Goal: Transaction & Acquisition: Purchase product/service

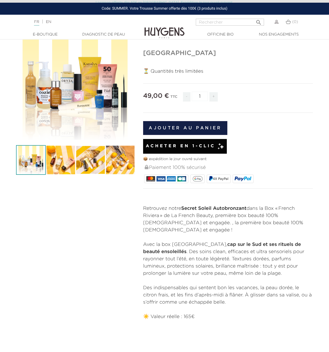
scroll to position [47, 0]
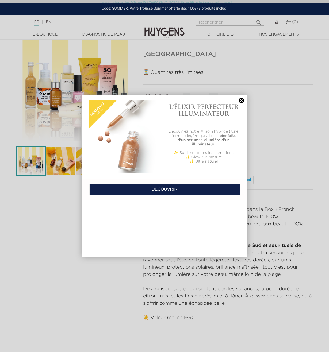
click at [243, 103] on link at bounding box center [241, 101] width 7 height 6
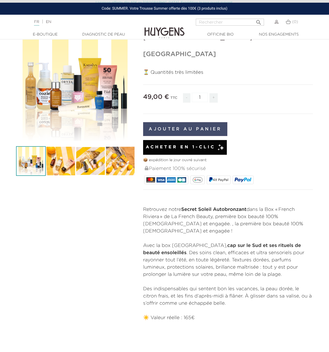
click at [181, 128] on button "Ajouter au panier" at bounding box center [185, 129] width 84 height 14
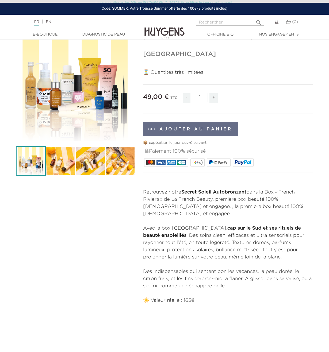
click at [278, 23] on img at bounding box center [277, 22] width 4 height 4
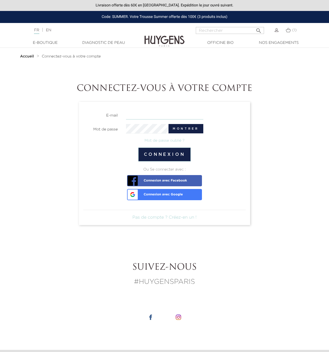
click at [148, 110] on input "email" at bounding box center [164, 114] width 77 height 9
click at [163, 192] on span "Connexion avec Google" at bounding box center [155, 192] width 54 height 7
drag, startPoint x: 194, startPoint y: 114, endPoint x: 121, endPoint y: 116, distance: 72.8
click at [126, 116] on input "francoispauliss@icloud.com" at bounding box center [164, 114] width 77 height 9
paste input "preuilhgerard@me"
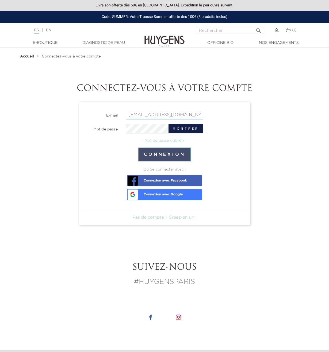
type input "[EMAIL_ADDRESS][DOMAIN_NAME]"
click at [164, 152] on button "Connexion" at bounding box center [164, 155] width 53 height 14
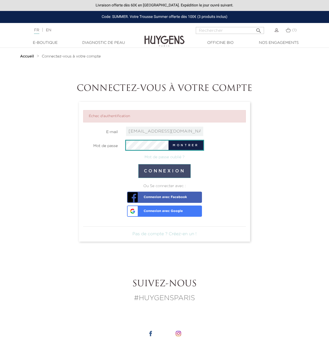
click at [183, 169] on button "Connexion" at bounding box center [164, 171] width 53 height 14
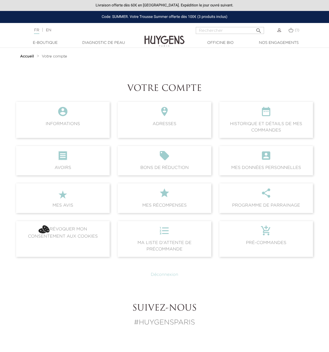
click at [292, 33] on div "(1)" at bounding box center [291, 30] width 6 height 6
click at [292, 29] on img at bounding box center [290, 30] width 5 height 5
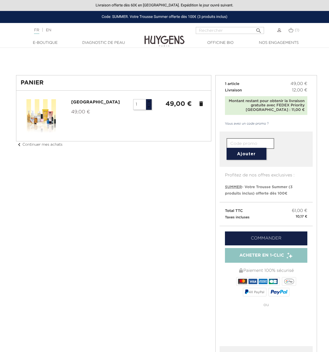
click at [53, 109] on img at bounding box center [41, 115] width 33 height 33
click at [45, 113] on img at bounding box center [41, 115] width 33 height 33
click at [232, 186] on span "SUMMER" at bounding box center [233, 187] width 17 height 4
type input "SUMMER"
click at [236, 188] on span "SUMMER" at bounding box center [233, 187] width 17 height 4
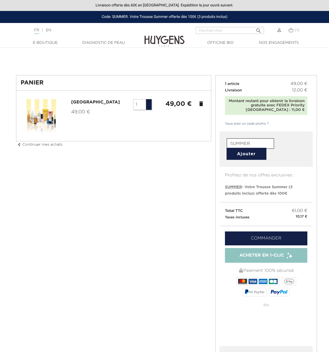
click at [250, 155] on button "Ajouter" at bounding box center [247, 154] width 40 height 12
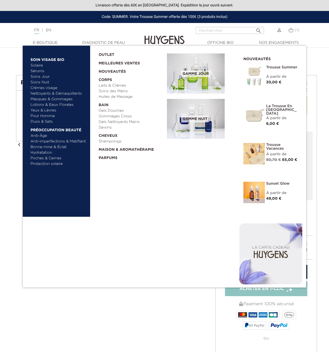
click at [43, 81] on link "Soins Nuit" at bounding box center [55, 83] width 51 height 6
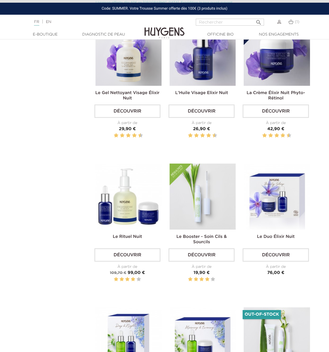
scroll to position [269, 0]
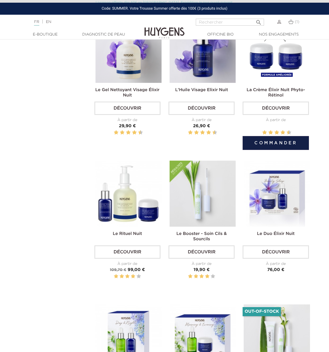
click at [274, 62] on img at bounding box center [277, 50] width 66 height 66
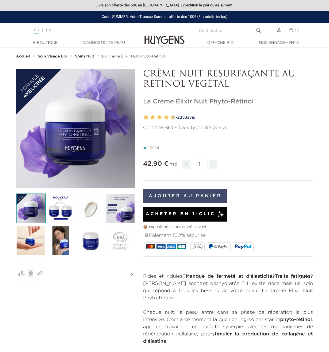
click at [195, 194] on button "Ajouter au panier" at bounding box center [185, 196] width 84 height 14
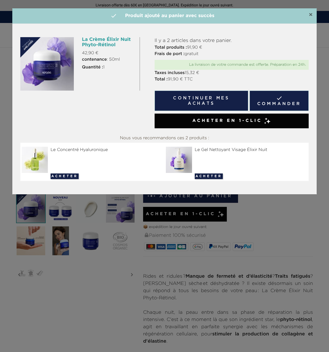
click at [311, 16] on span "×" at bounding box center [311, 15] width 4 height 6
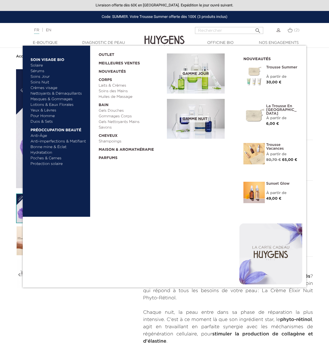
click at [26, 59] on li "  Soin Visage Bio Solaire Sérums" at bounding box center [57, 89] width 68 height 70
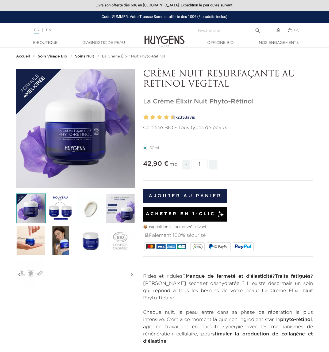
click at [28, 57] on strong "Accueil" at bounding box center [23, 57] width 14 height 4
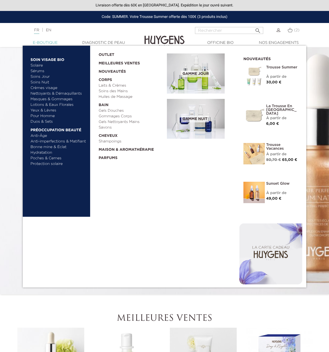
click at [43, 43] on link "  E-Boutique" at bounding box center [44, 43] width 53 height 6
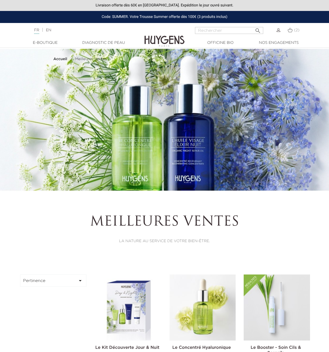
click at [276, 32] on div at bounding box center [277, 30] width 6 height 6
click at [279, 31] on img at bounding box center [279, 30] width 4 height 4
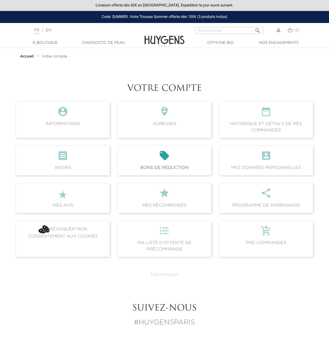
click at [150, 150] on span " Bons de réduction" at bounding box center [165, 160] width 94 height 29
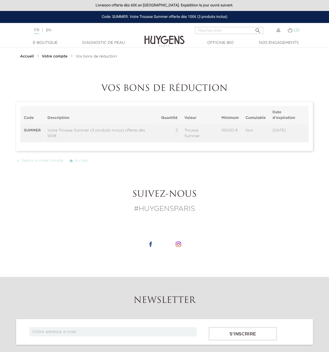
click at [296, 30] on span "(2)" at bounding box center [296, 30] width 5 height 4
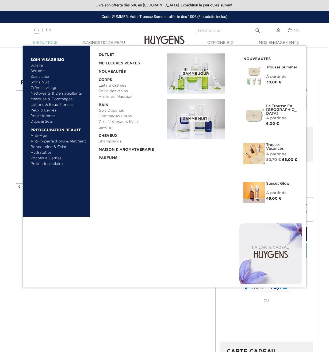
click at [45, 43] on link "  E-Boutique" at bounding box center [44, 43] width 53 height 6
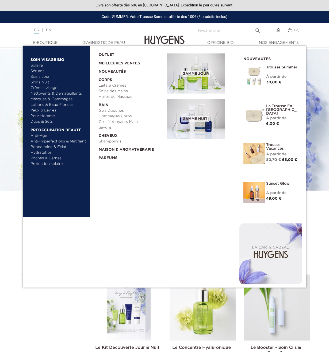
click at [43, 77] on link "Soins Jour" at bounding box center [58, 77] width 56 height 6
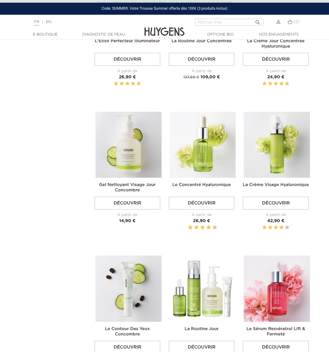
scroll to position [317, 0]
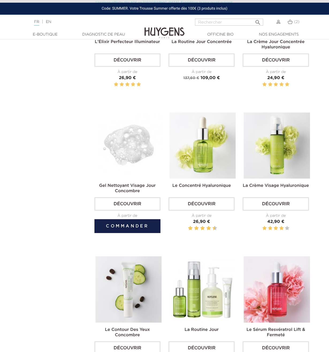
click at [136, 203] on link "Découvrir" at bounding box center [127, 203] width 66 height 13
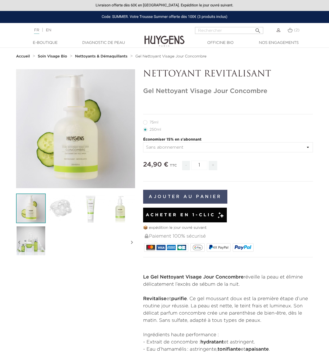
click at [184, 201] on button "Ajouter au panier" at bounding box center [185, 197] width 84 height 14
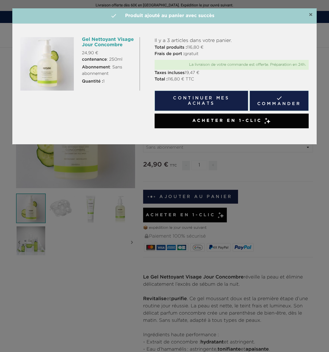
click at [309, 14] on span "×" at bounding box center [311, 15] width 4 height 6
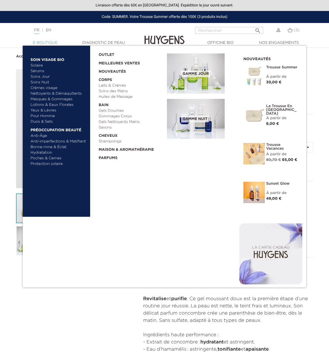
click at [43, 42] on link "  E-Boutique" at bounding box center [44, 43] width 53 height 6
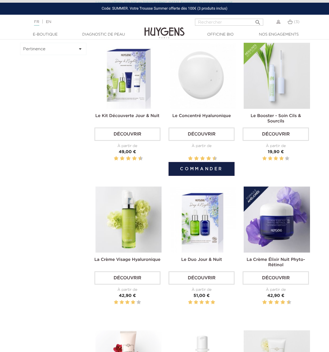
scroll to position [235, 0]
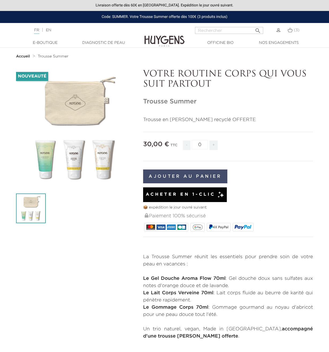
click at [186, 175] on button "Ajouter au panier" at bounding box center [185, 177] width 84 height 14
click at [297, 30] on span "(3)" at bounding box center [297, 30] width 6 height 4
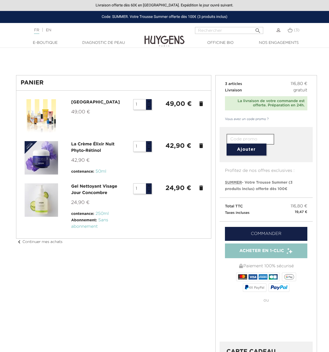
click at [243, 137] on input "text" at bounding box center [251, 139] width 48 height 11
type input "summer"
click at [227, 144] on button "Ajouter" at bounding box center [247, 150] width 40 height 12
click at [255, 152] on button "Ajouter" at bounding box center [247, 150] width 40 height 12
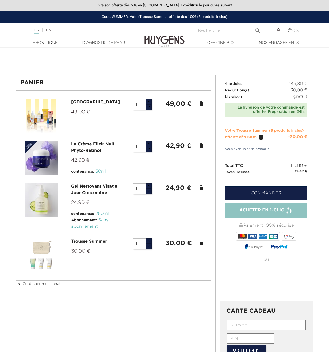
click at [254, 149] on link "Vous avez un code promo ?" at bounding box center [244, 149] width 49 height 5
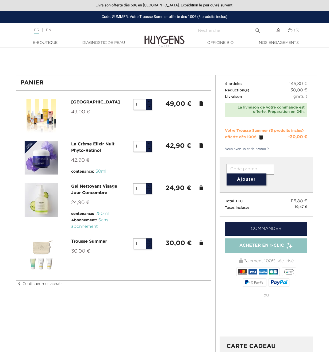
click at [247, 167] on input "text" at bounding box center [251, 169] width 48 height 11
type input "SUMMER"
click at [290, 172] on form "SUMMER Ajouter" at bounding box center [266, 175] width 79 height 22
click at [256, 181] on button "Ajouter" at bounding box center [247, 180] width 40 height 12
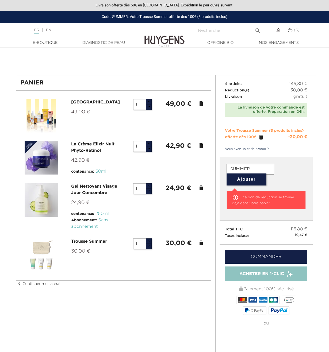
click at [286, 177] on form "SUMMER Ajouter" at bounding box center [266, 175] width 79 height 22
click at [288, 164] on form "SUMMER Ajouter" at bounding box center [266, 175] width 79 height 22
click at [183, 301] on div "Panier La Box French Riviera 49,00 € 1 49,00 € delete La Crème Élixir Nuit Phyt…" at bounding box center [164, 254] width 305 height 358
click at [40, 249] on img at bounding box center [41, 255] width 33 height 33
click at [93, 242] on link "Trousse Summer" at bounding box center [89, 242] width 36 height 4
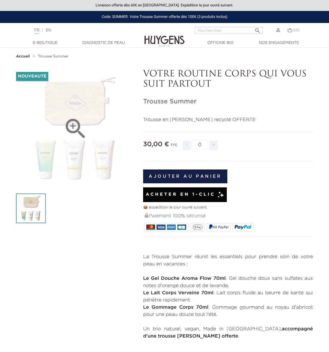
click at [49, 162] on div "" at bounding box center [75, 128] width 119 height 119
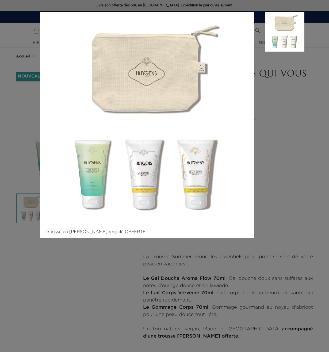
click at [272, 112] on aside at bounding box center [279, 125] width 50 height 226
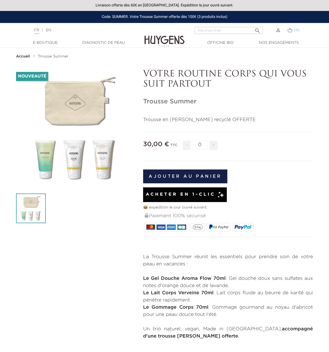
click at [293, 30] on link "(4)" at bounding box center [293, 30] width 12 height 4
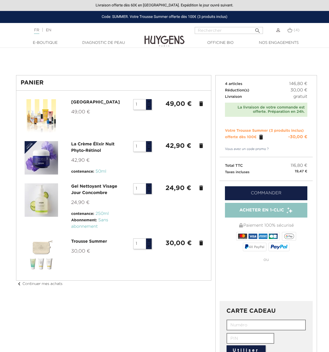
click at [277, 31] on img at bounding box center [278, 30] width 4 height 4
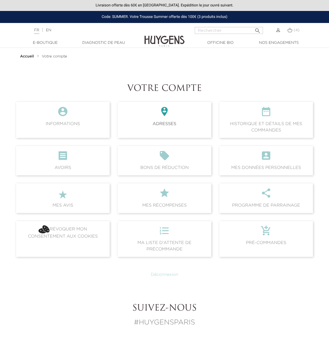
click at [156, 114] on icon "" at bounding box center [164, 113] width 85 height 14
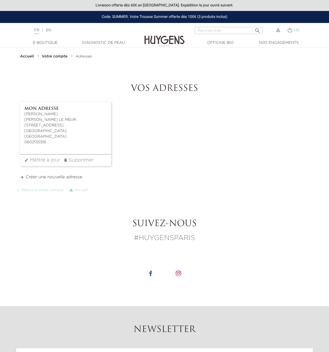
click at [296, 30] on span "(4)" at bounding box center [297, 30] width 6 height 4
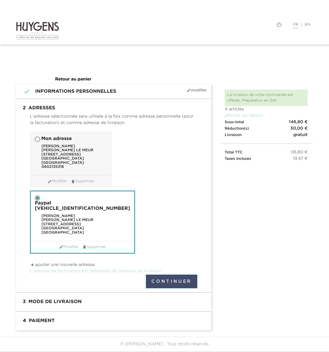
click at [177, 275] on button "Continuer" at bounding box center [172, 282] width 52 height 14
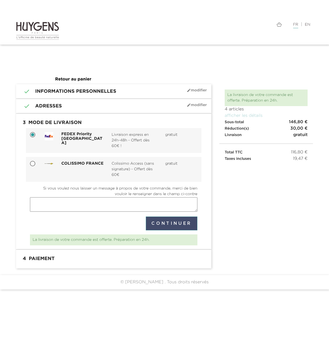
click at [168, 222] on button "Continuer" at bounding box center [172, 224] width 52 height 14
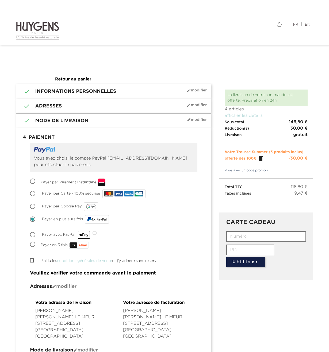
click at [83, 219] on span "Payer en plusieurs fois" at bounding box center [62, 219] width 41 height 4
click at [36, 219] on input "Payer en plusieurs fois 4X PayPal" at bounding box center [32, 219] width 5 height 5
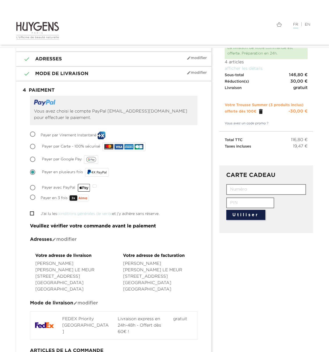
scroll to position [41, 0]
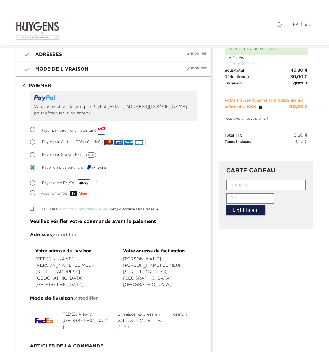
click at [32, 208] on input "J'ai lu les conditions générales de vente et j'y adhère sans réserve." at bounding box center [31, 208] width 3 height 3
checkbox input "true"
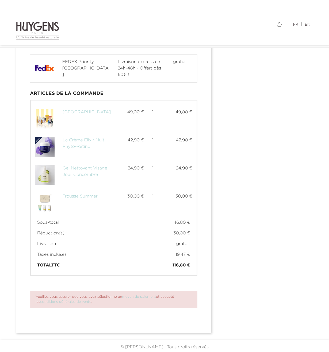
scroll to position [292, 0]
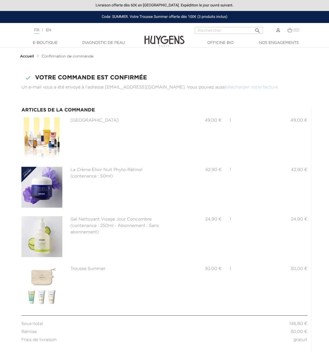
click at [278, 30] on img at bounding box center [278, 30] width 4 height 4
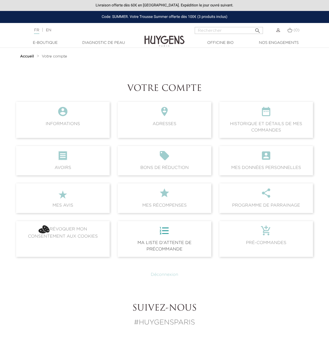
click at [145, 234] on icon "format_list_numbered" at bounding box center [164, 232] width 85 height 14
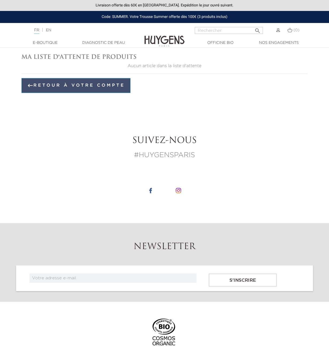
click at [77, 88] on link "keyboard_backspace Retour à votre compte" at bounding box center [75, 85] width 109 height 15
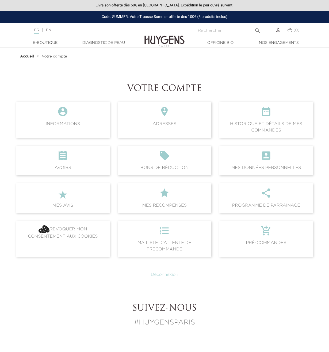
click at [60, 57] on span "Votre compte" at bounding box center [54, 57] width 25 height 4
click at [63, 108] on icon "" at bounding box center [62, 113] width 85 height 14
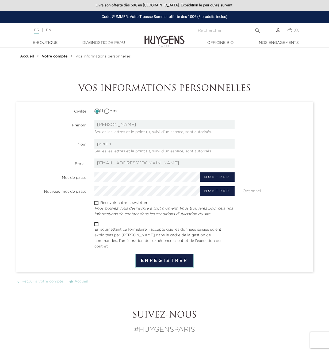
click at [277, 32] on link at bounding box center [278, 30] width 4 height 4
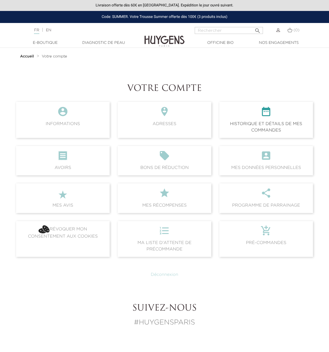
click at [256, 118] on icon "" at bounding box center [266, 113] width 85 height 14
